Goal: Navigation & Orientation: Find specific page/section

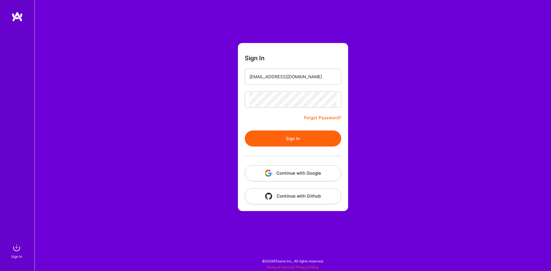
click at [298, 138] on button "Sign In" at bounding box center [293, 139] width 96 height 16
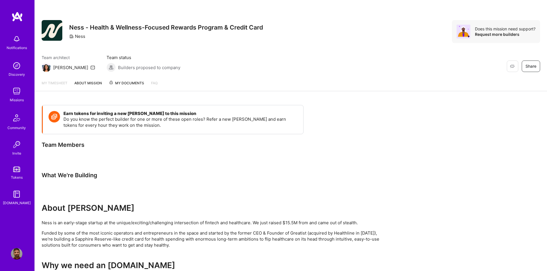
click at [17, 70] on img at bounding box center [16, 65] width 11 height 11
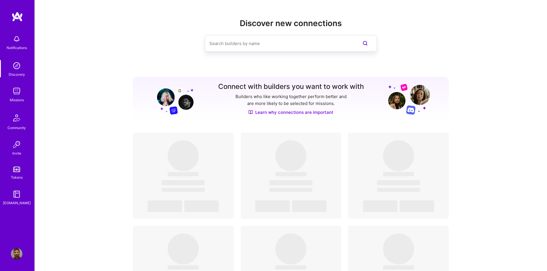
click at [15, 94] on img at bounding box center [16, 90] width 11 height 11
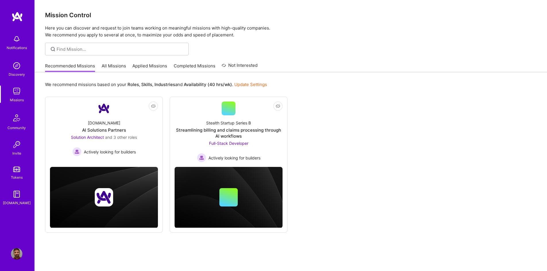
click at [151, 66] on link "Applied Missions" at bounding box center [149, 67] width 35 height 9
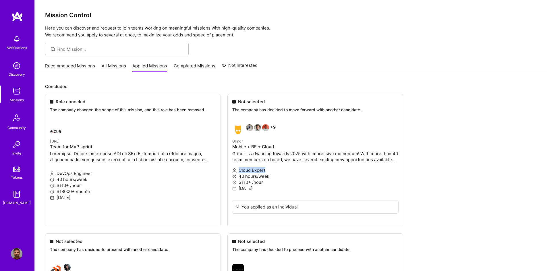
drag, startPoint x: 265, startPoint y: 171, endPoint x: 237, endPoint y: 170, distance: 27.8
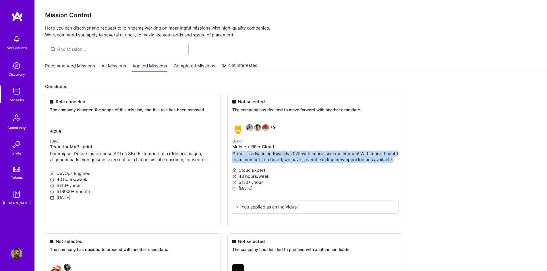
drag, startPoint x: 231, startPoint y: 153, endPoint x: 392, endPoint y: 161, distance: 160.9
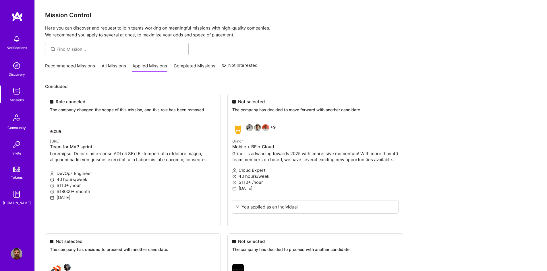
click at [115, 67] on link "All Missions" at bounding box center [114, 67] width 24 height 9
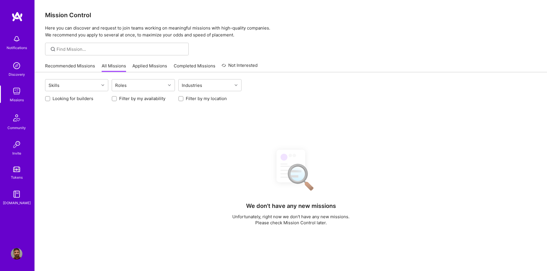
click at [84, 68] on link "Recommended Missions" at bounding box center [70, 67] width 50 height 9
